Goal: Check status: Check status

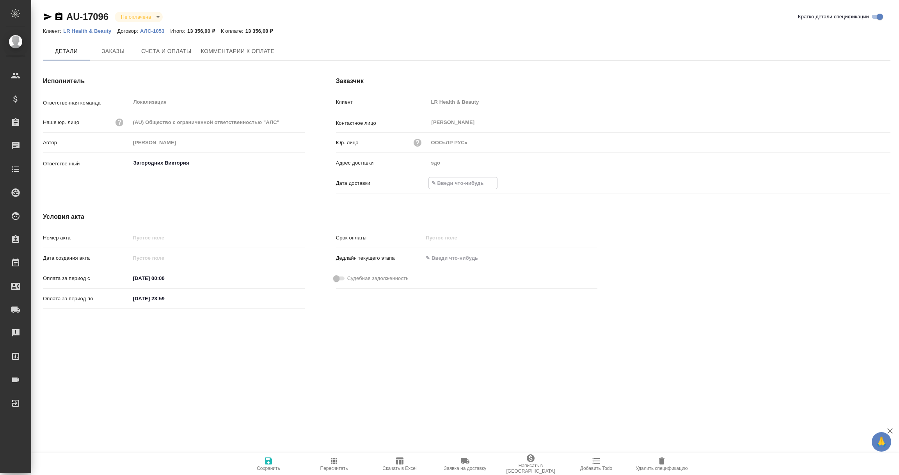
click at [458, 186] on input "text" at bounding box center [463, 182] width 68 height 11
click at [868, 182] on icon "button" at bounding box center [867, 183] width 9 height 9
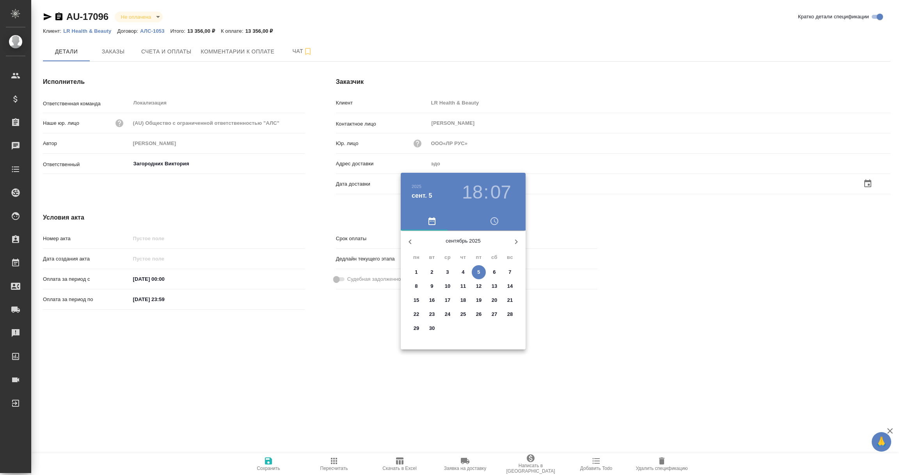
click at [481, 272] on span "5" at bounding box center [479, 272] width 14 height 8
type input "ООО«ЛР РУС»"
type input "[DATE] 18:07"
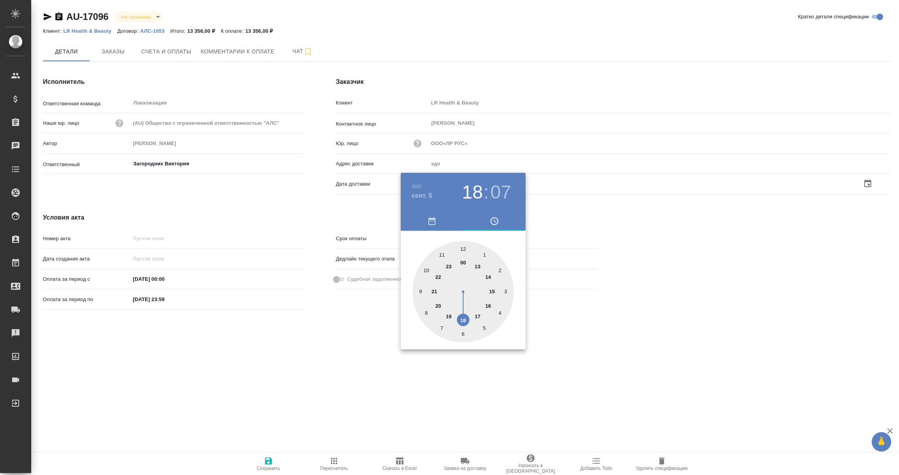
click at [305, 371] on div at bounding box center [449, 237] width 899 height 475
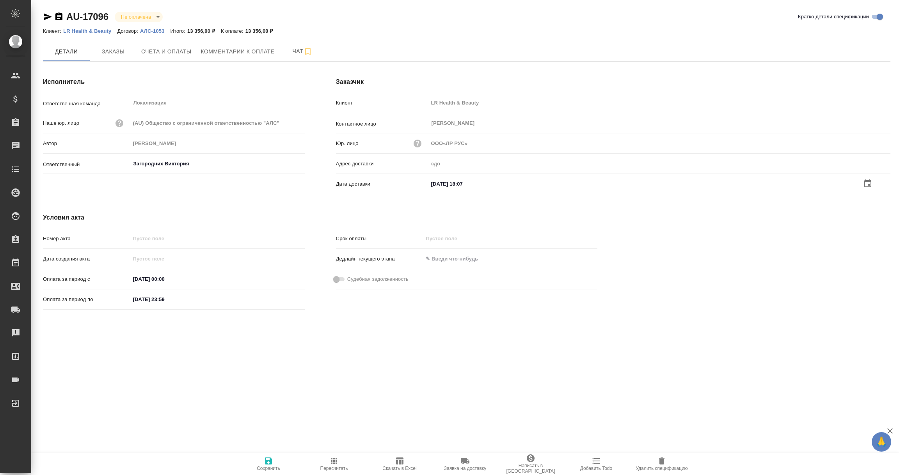
click at [265, 464] on icon "button" at bounding box center [268, 461] width 7 height 7
type input "ООО«ЛР РУС»"
click at [174, 52] on span "Счета и оплаты" at bounding box center [166, 52] width 50 height 10
